Goal: Find contact information: Find contact information

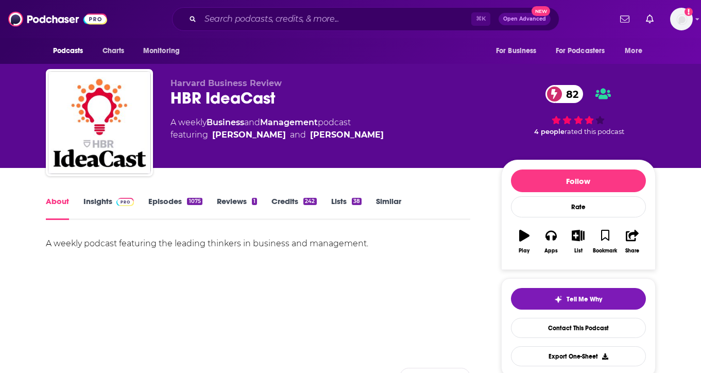
click at [118, 202] on img at bounding box center [125, 202] width 18 height 8
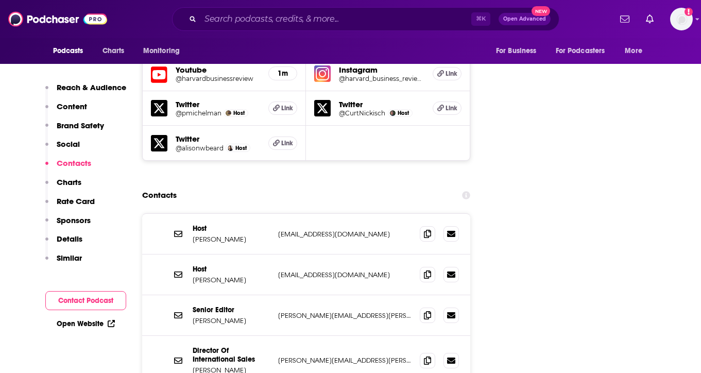
scroll to position [1214, 0]
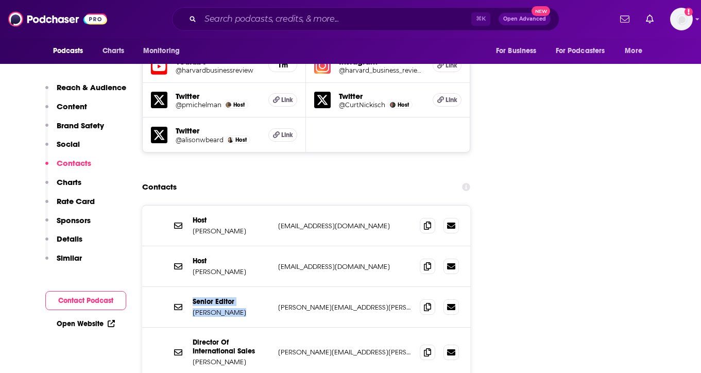
drag, startPoint x: 191, startPoint y: 232, endPoint x: 276, endPoint y: 256, distance: 88.7
click at [276, 287] on div "Senior Editor [PERSON_NAME] [PERSON_NAME][EMAIL_ADDRESS][PERSON_NAME][DOMAIN_NA…" at bounding box center [306, 307] width 329 height 41
copy div "Senior Editor [PERSON_NAME]"
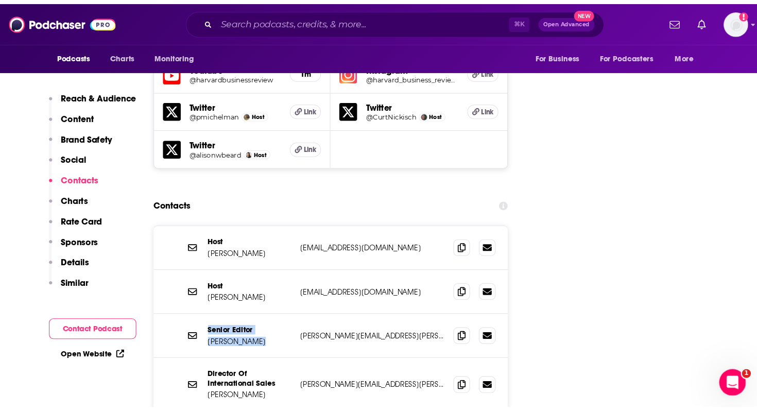
scroll to position [0, 0]
